Goal: Transaction & Acquisition: Book appointment/travel/reservation

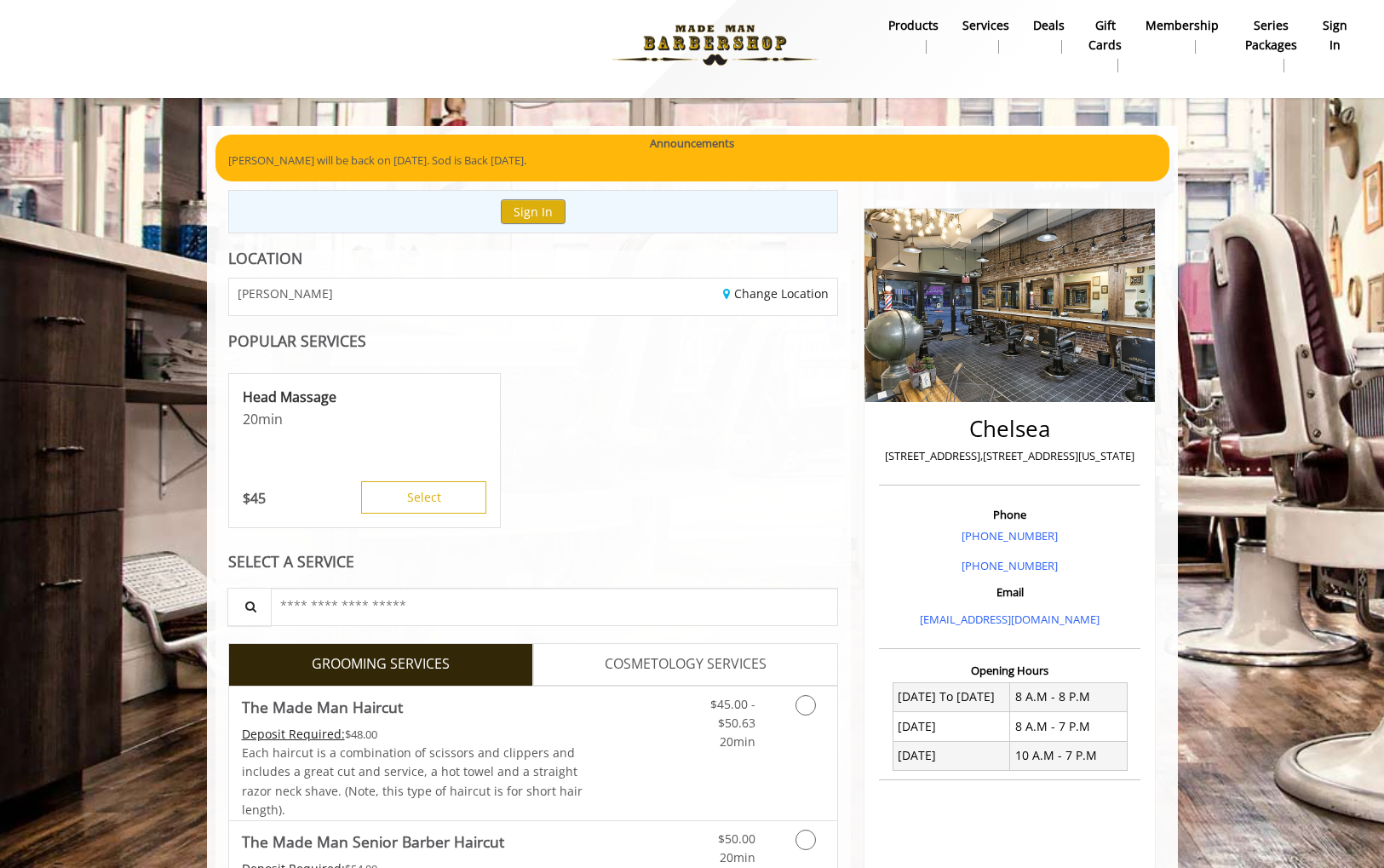
scroll to position [186, 0]
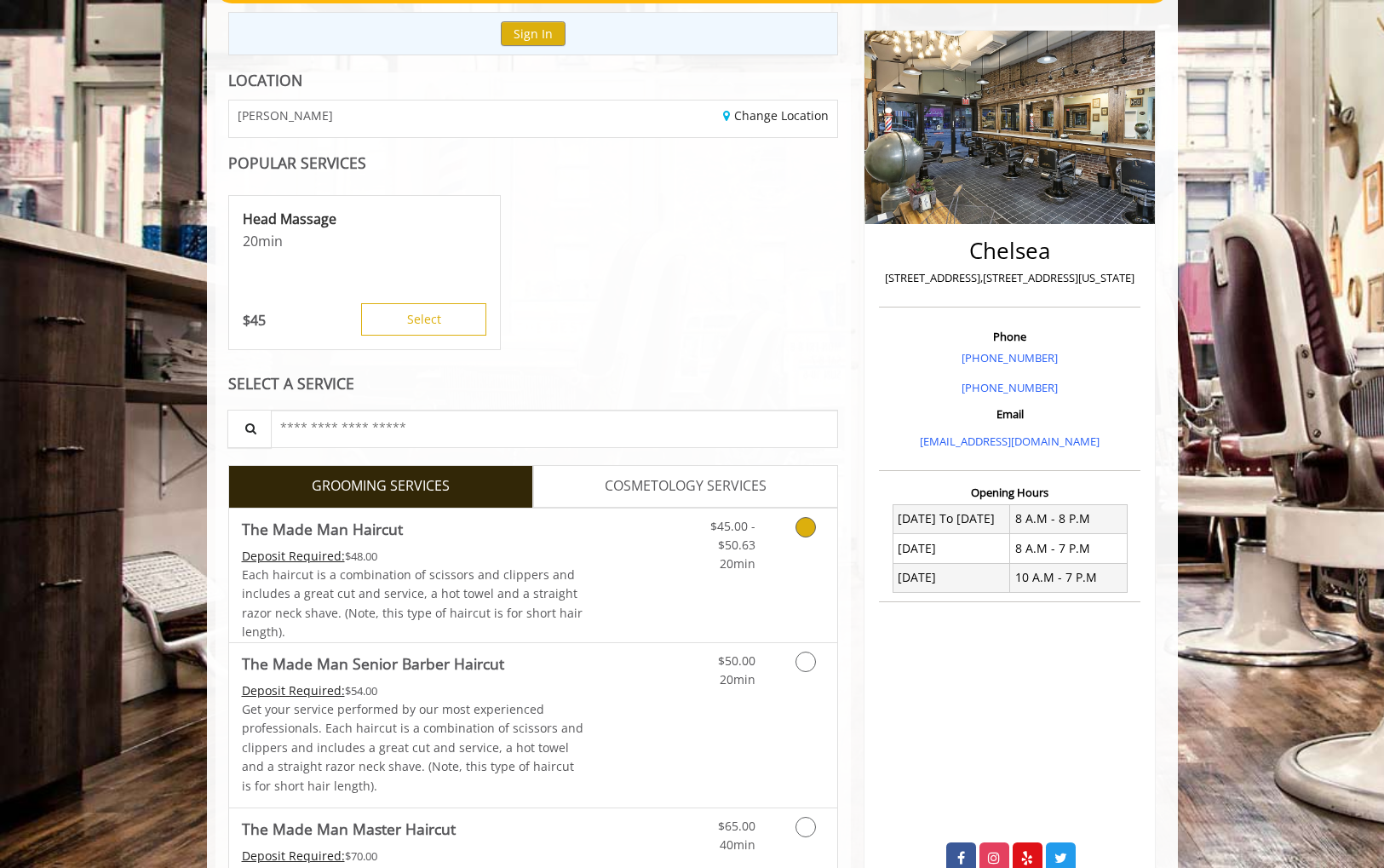
click at [807, 527] on icon "Grooming services" at bounding box center [806, 526] width 21 height 21
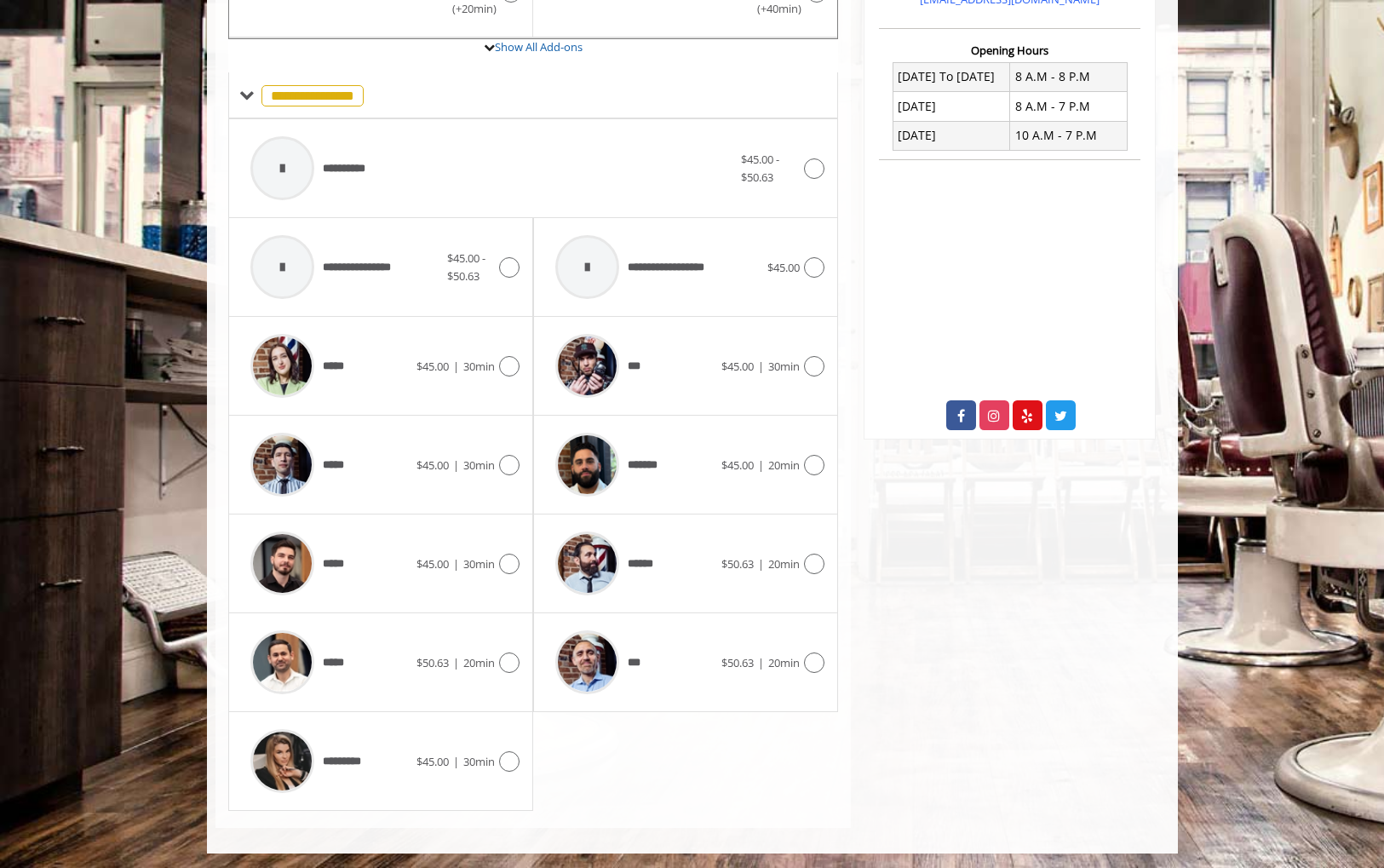
scroll to position [623, 0]
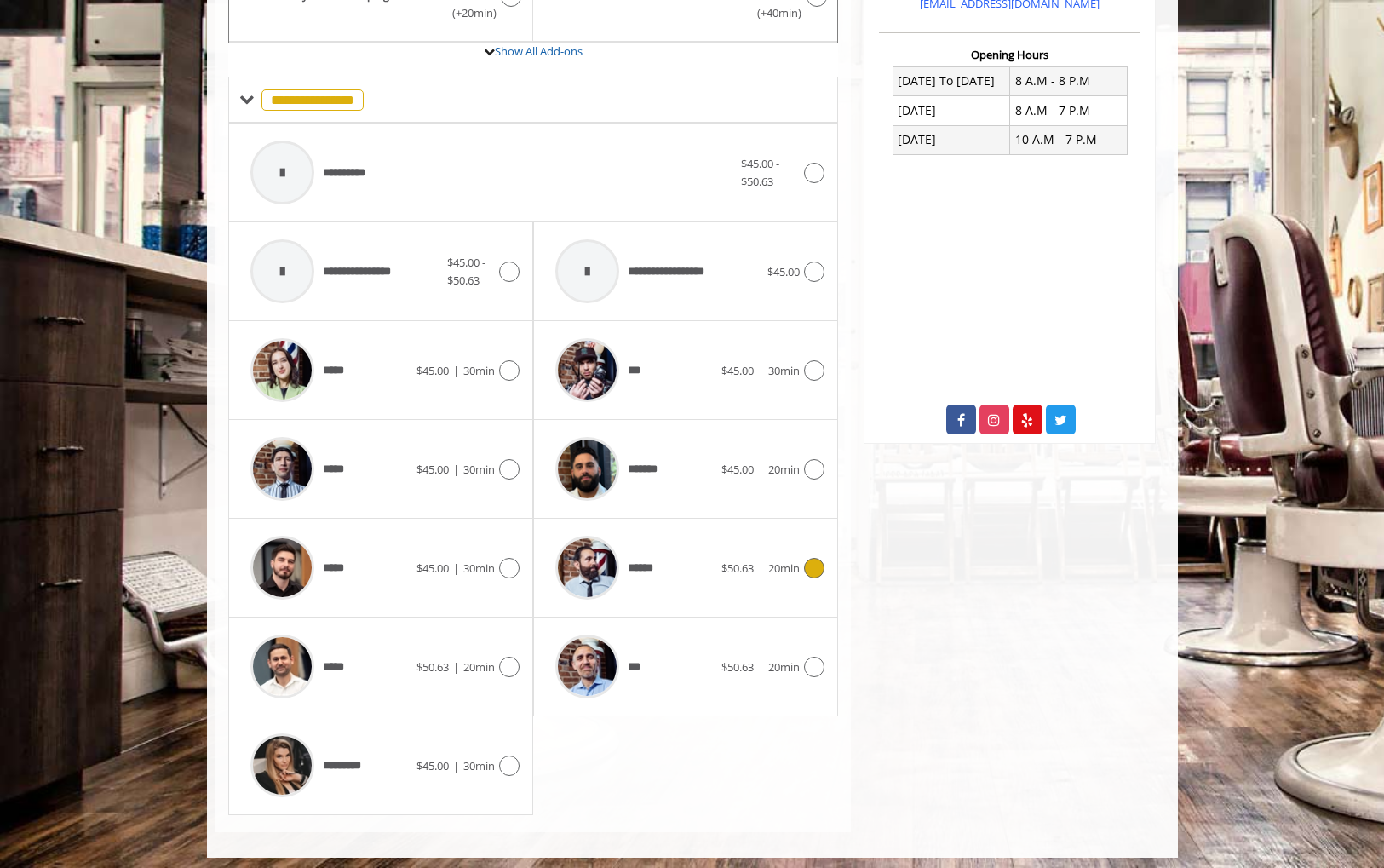
click at [809, 558] on icon at bounding box center [813, 568] width 21 height 21
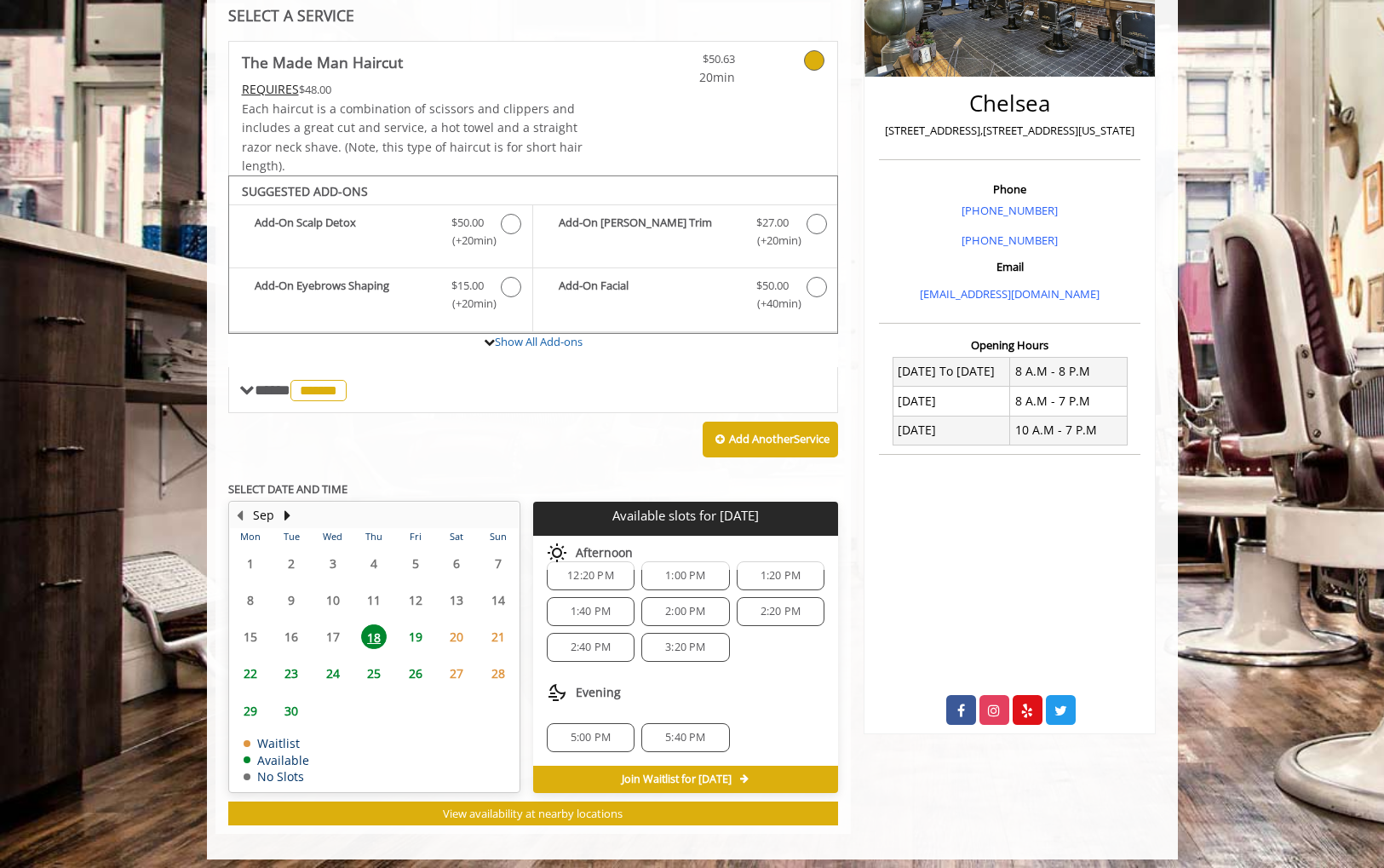
scroll to position [148, 0]
click at [683, 731] on span "5:40 PM" at bounding box center [685, 738] width 40 height 14
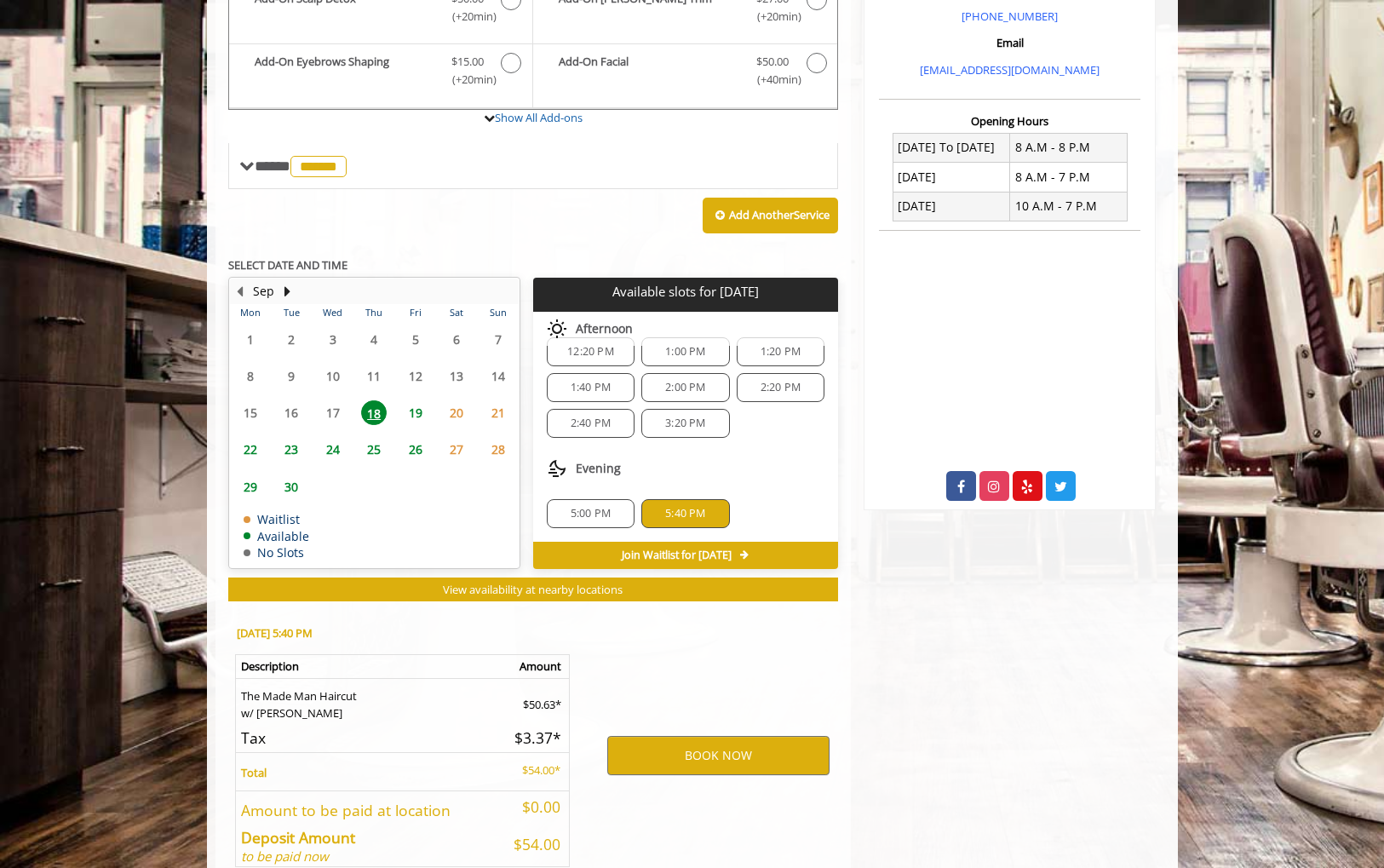
scroll to position [636, 0]
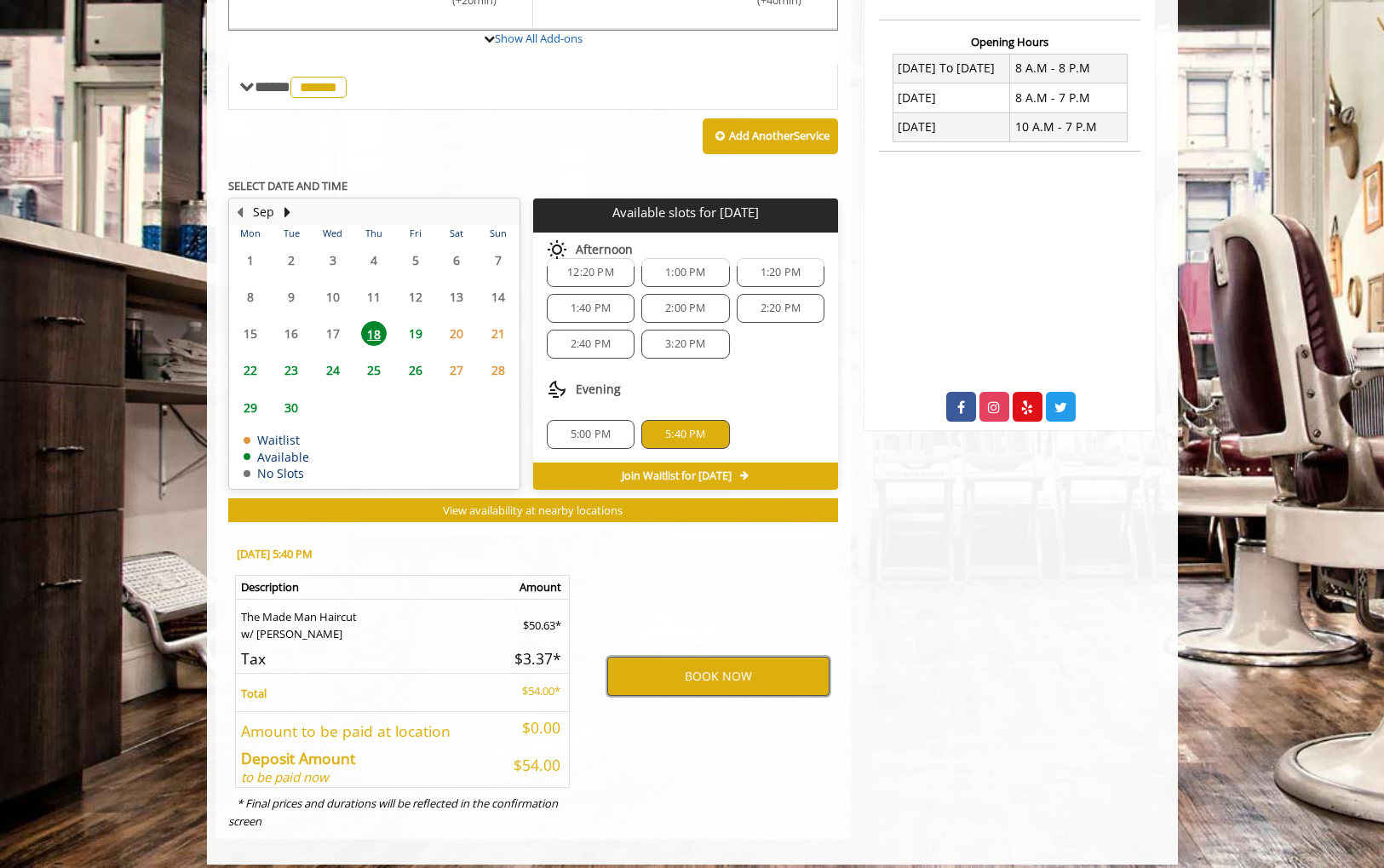
click at [740, 663] on button "BOOK NOW" at bounding box center [717, 676] width 222 height 39
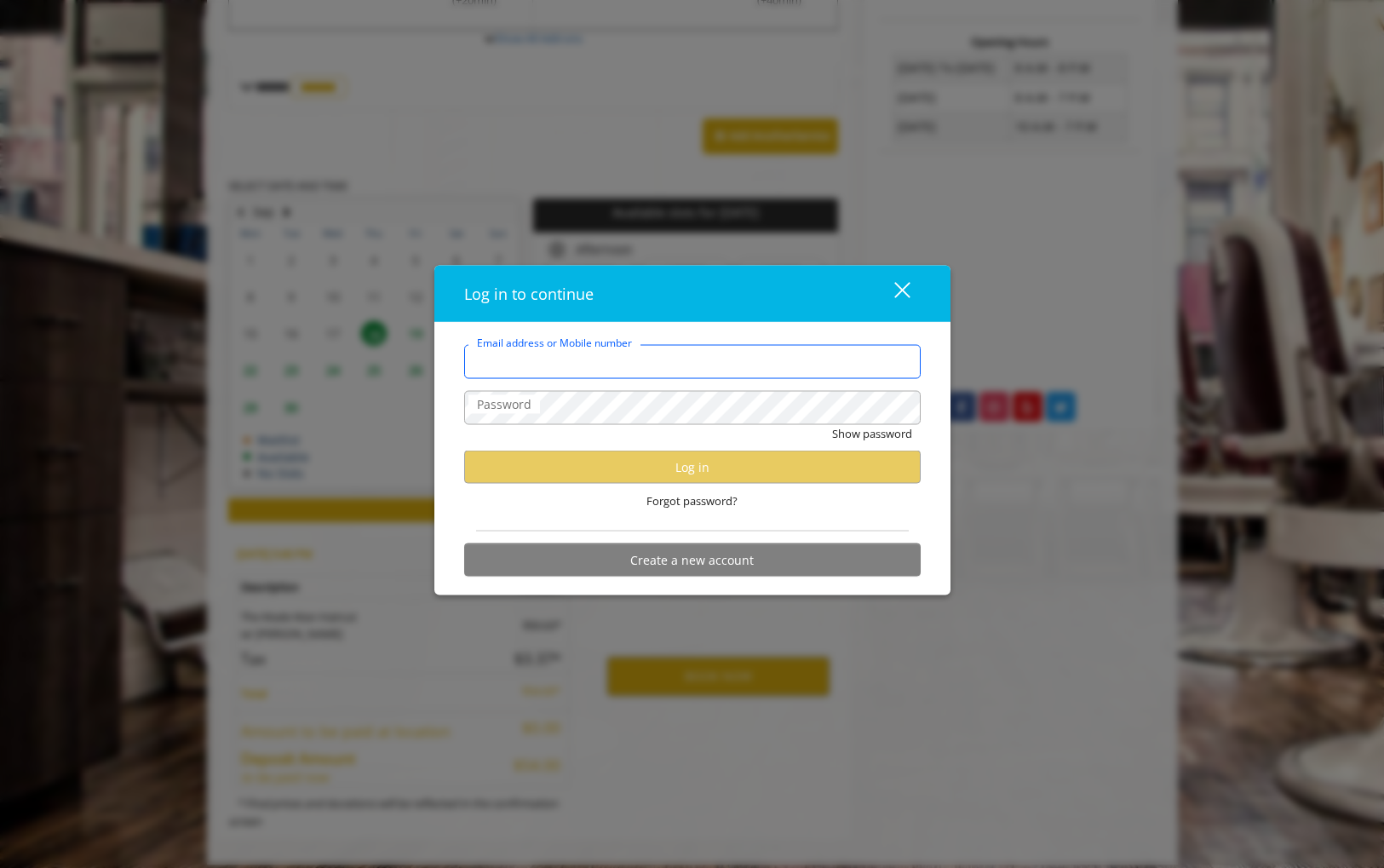
type input "**********"
click at [958, 505] on div "**********" at bounding box center [692, 434] width 1384 height 868
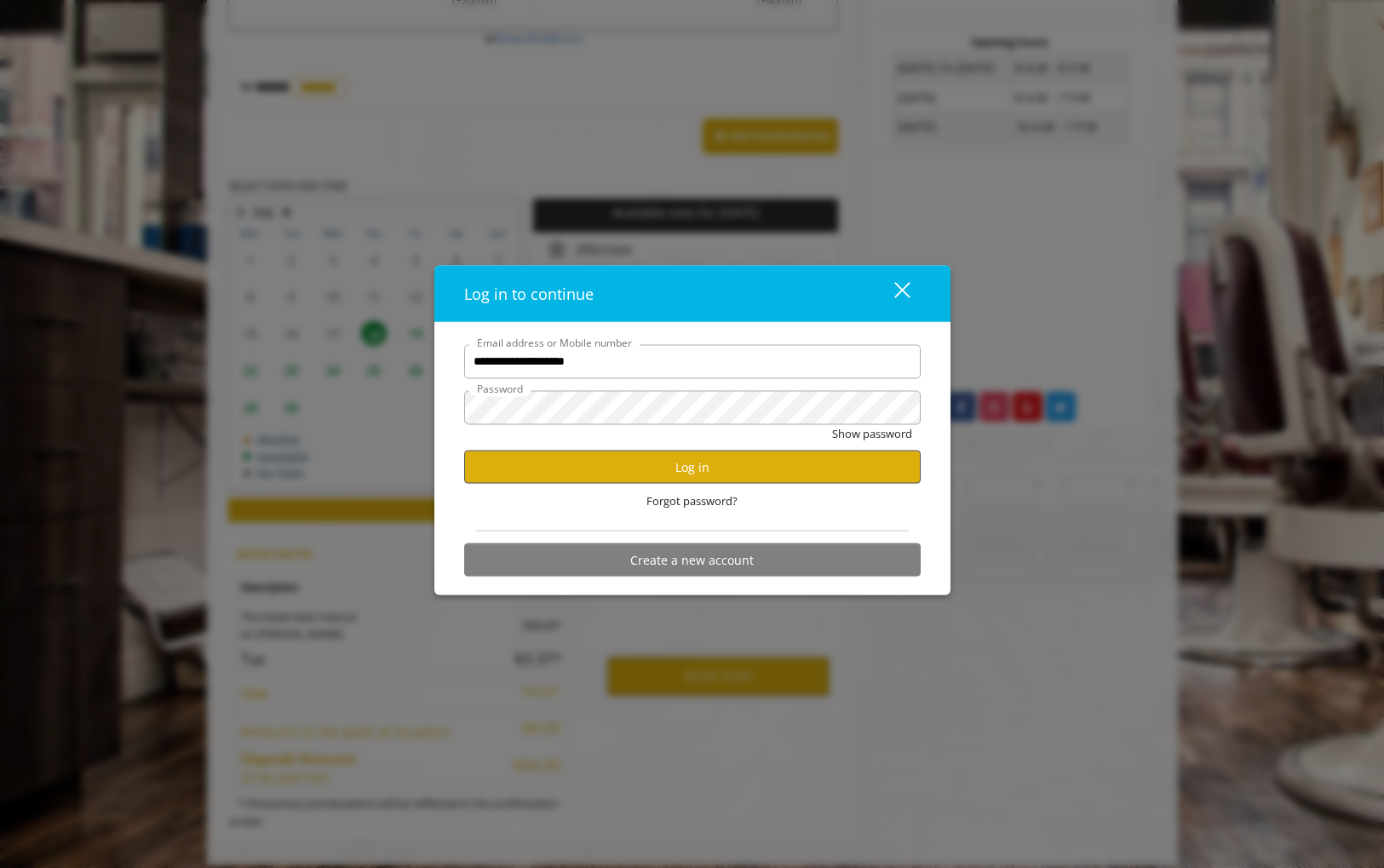
click at [699, 466] on button "Log in" at bounding box center [692, 467] width 456 height 33
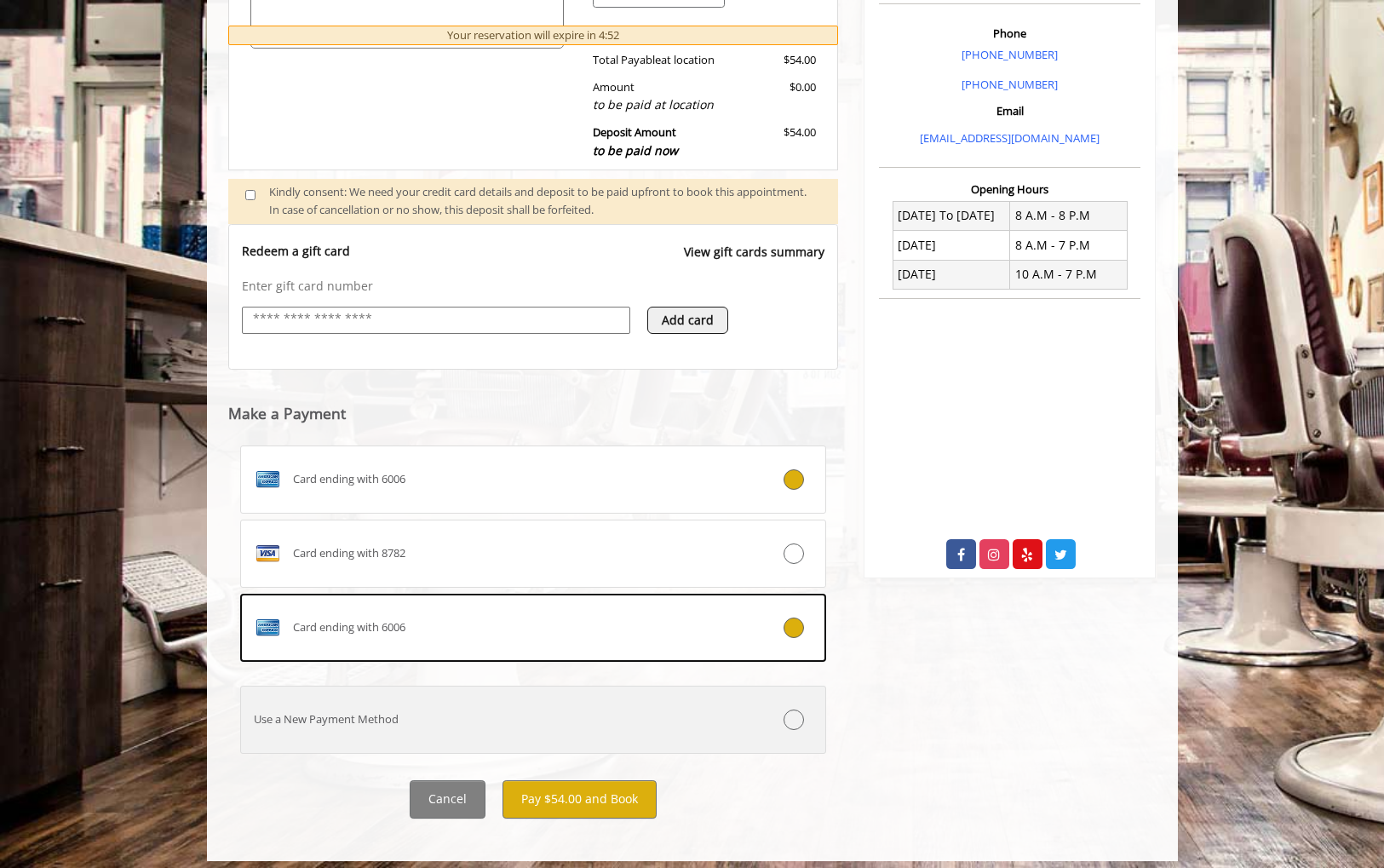
scroll to position [488, 0]
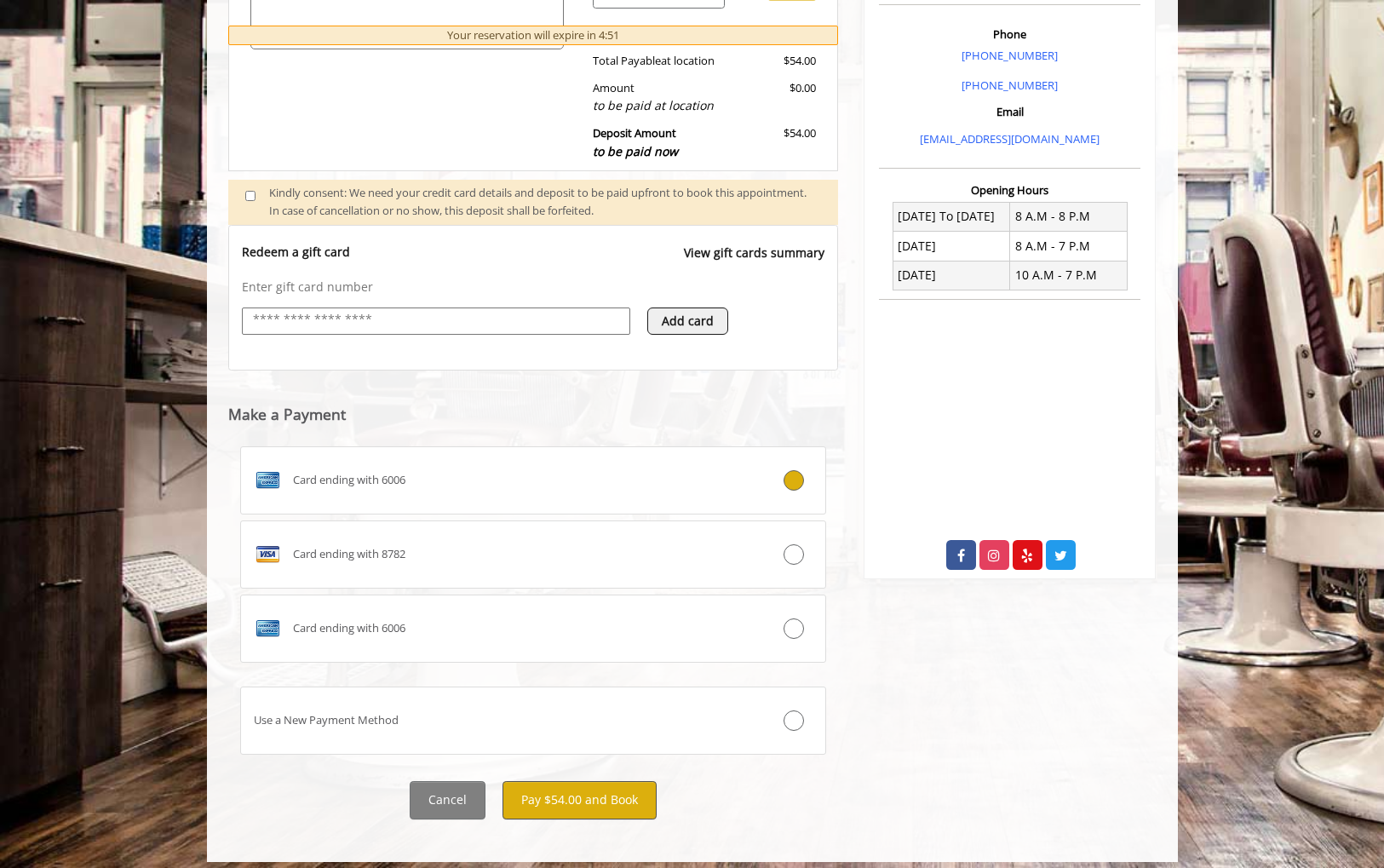
click at [594, 791] on button "Pay $54.00 and Book" at bounding box center [578, 799] width 154 height 38
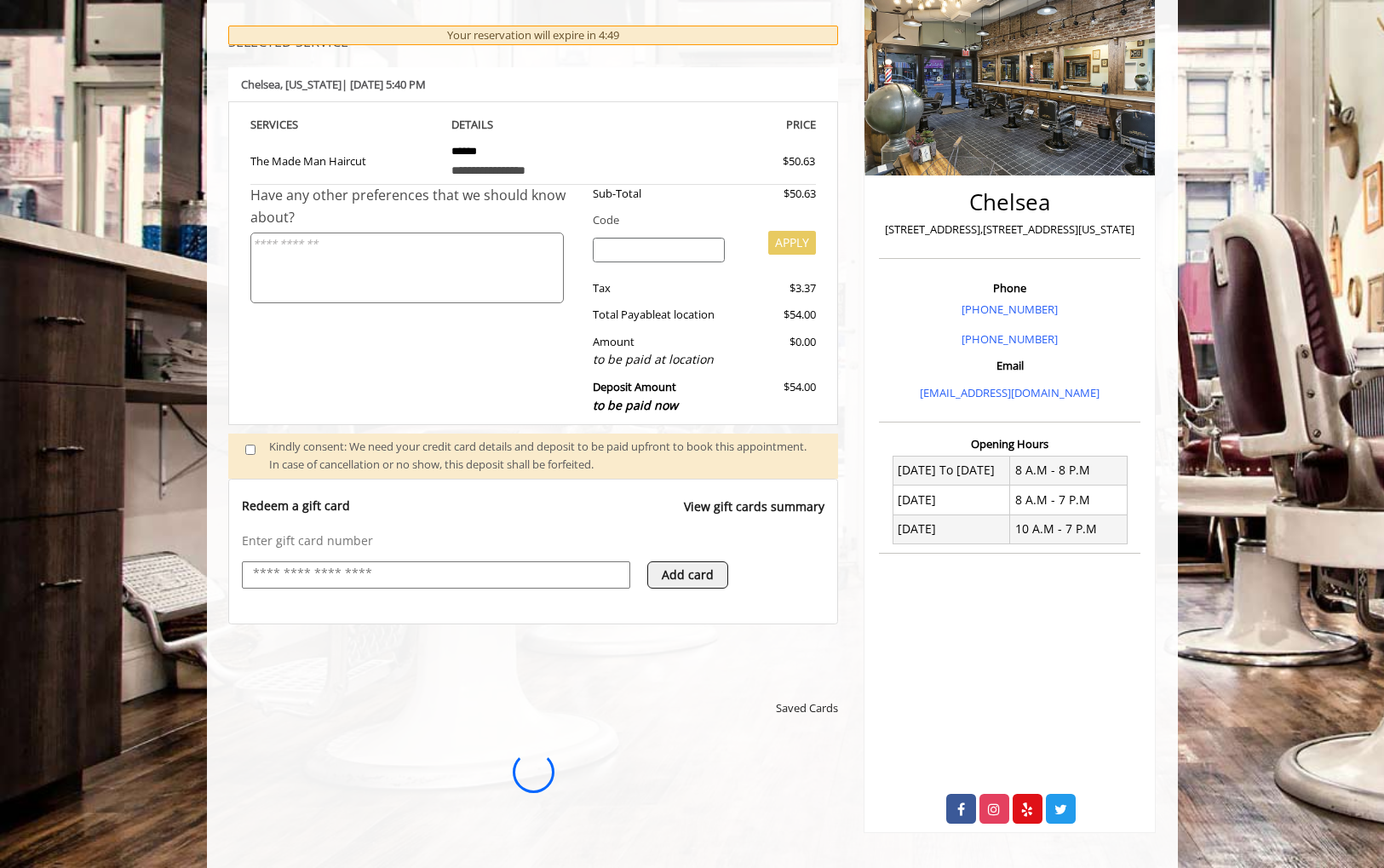
scroll to position [0, 0]
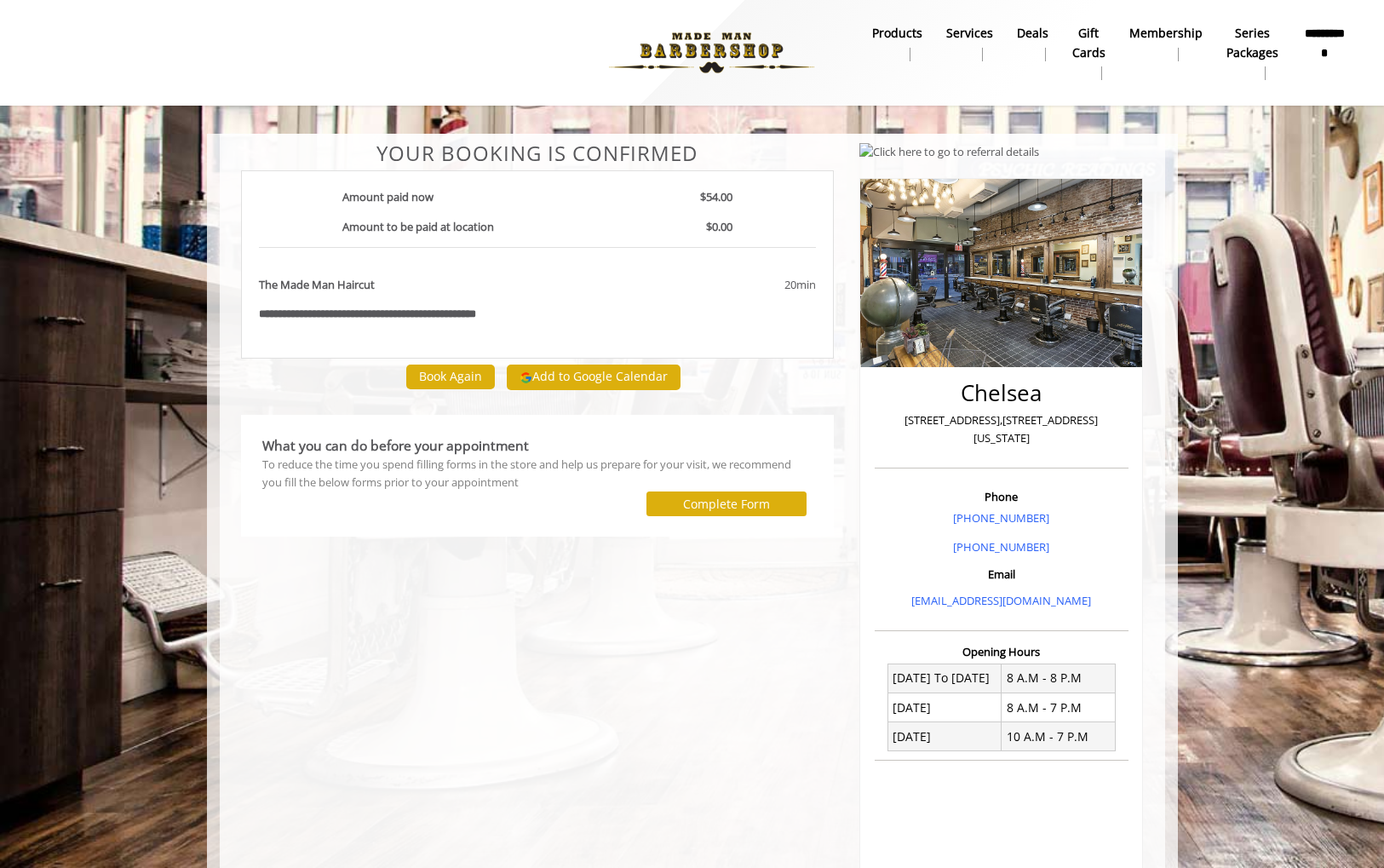
click at [447, 45] on div at bounding box center [426, 53] width 804 height 94
